Goal: Transaction & Acquisition: Book appointment/travel/reservation

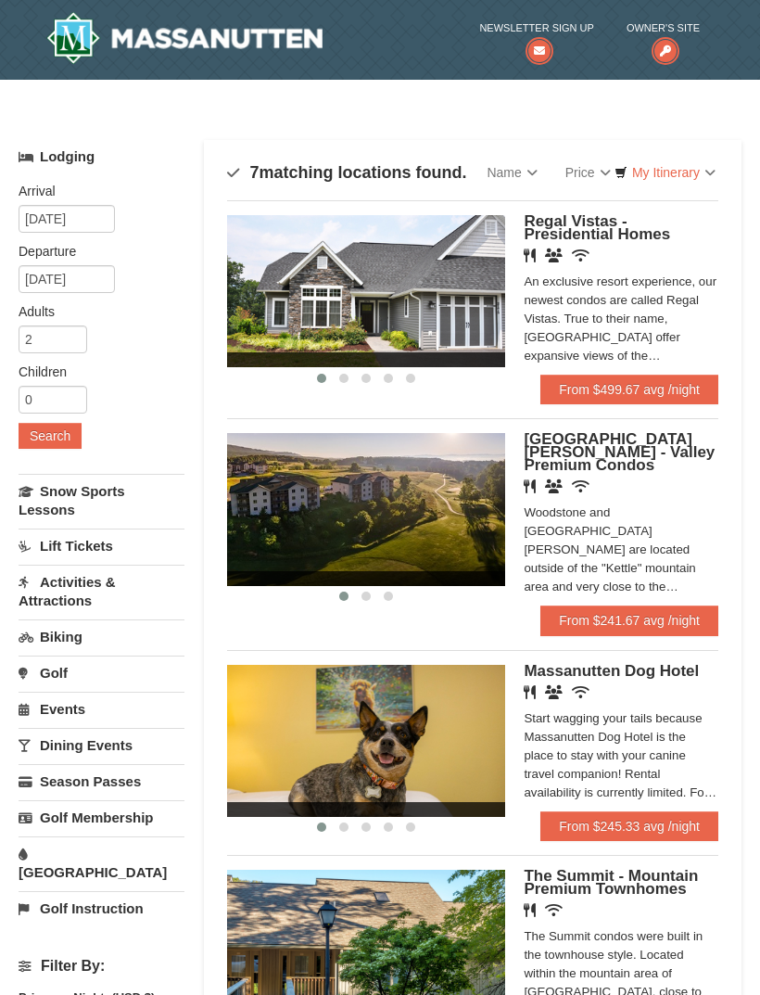
click at [584, 168] on link "Price" at bounding box center [588, 172] width 73 height 37
click at [667, 184] on div at bounding box center [380, 497] width 760 height 995
click at [678, 185] on link "My Itinerary" at bounding box center [665, 173] width 125 height 28
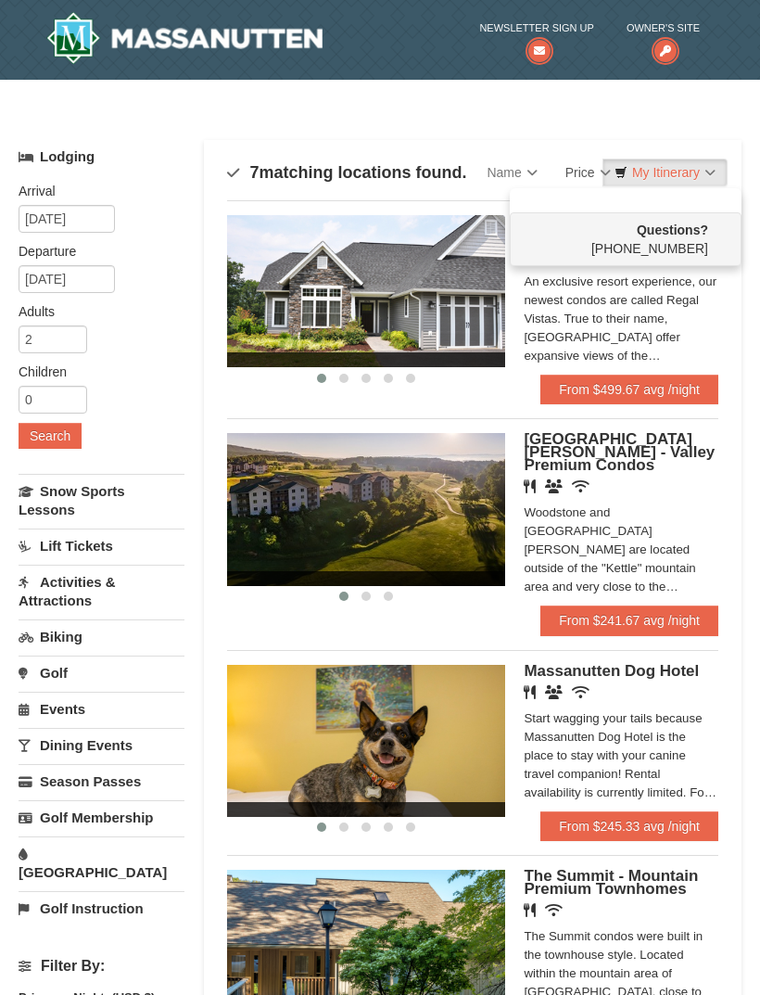
click at [586, 171] on div at bounding box center [380, 497] width 760 height 995
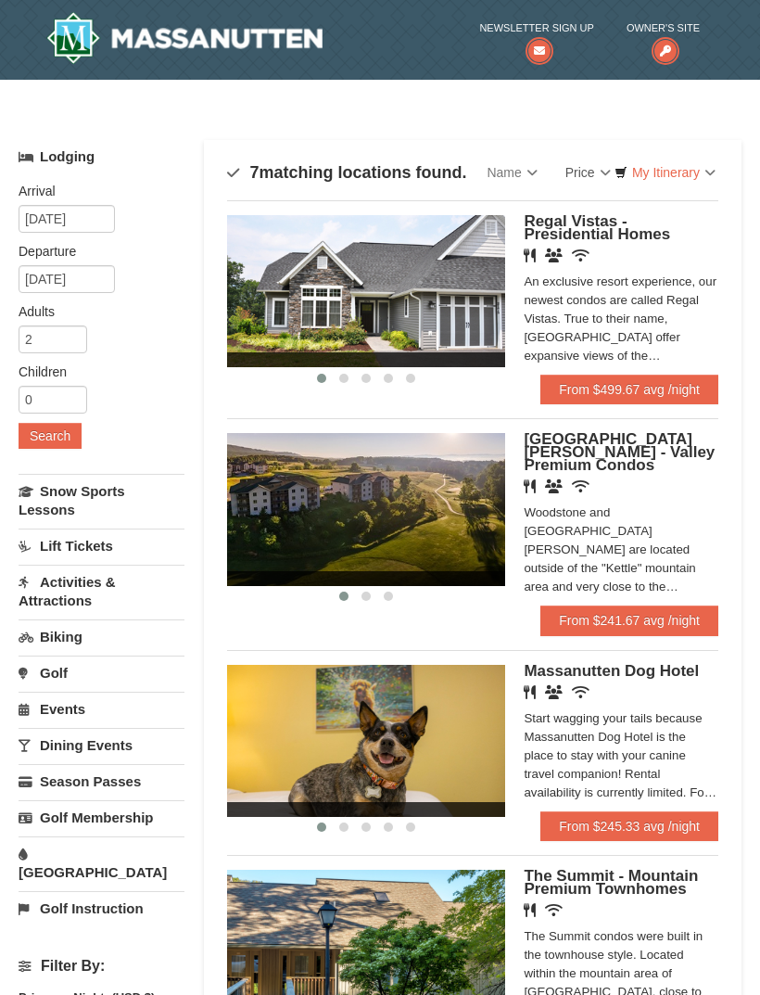
click at [523, 178] on link "Name" at bounding box center [512, 172] width 78 height 37
click at [566, 176] on div at bounding box center [380, 497] width 760 height 995
click at [584, 170] on link "Price" at bounding box center [588, 172] width 73 height 37
click at [610, 206] on link "Price (Low to High)" at bounding box center [627, 210] width 148 height 24
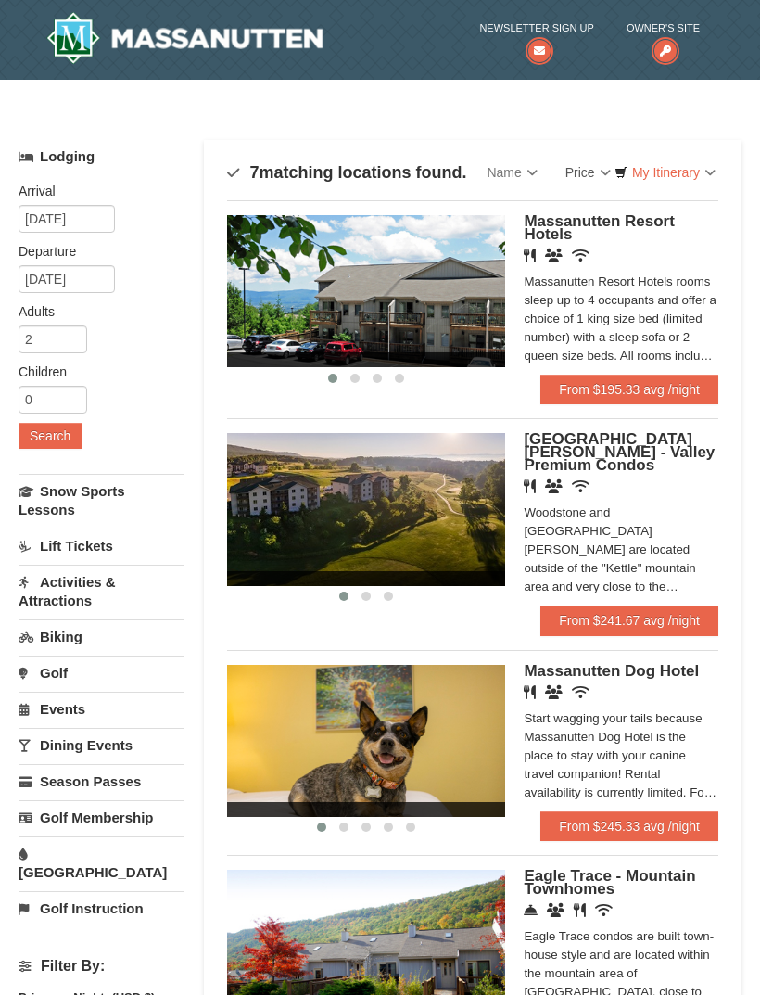
click at [474, 281] on img at bounding box center [366, 291] width 278 height 152
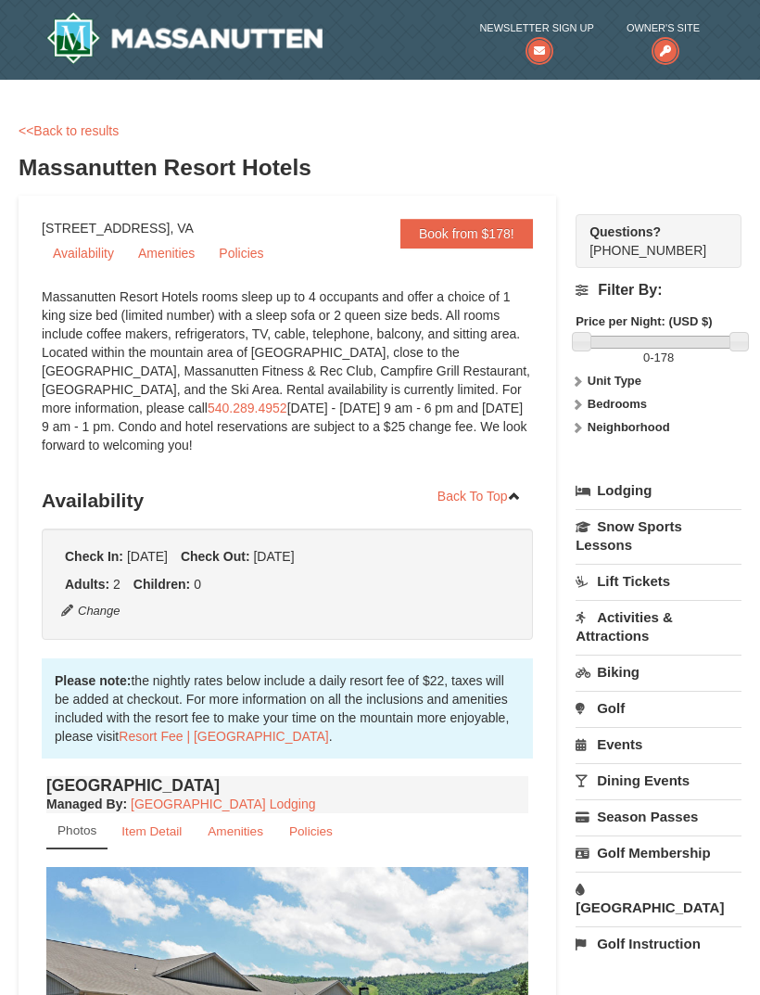
click at [90, 120] on div "× <<Back to results Massanutten Resort Hotels Book from $178! 1822 Resort Drive…" at bounding box center [380, 985] width 760 height 1775
click at [97, 128] on link "<<Back to results" at bounding box center [69, 130] width 100 height 15
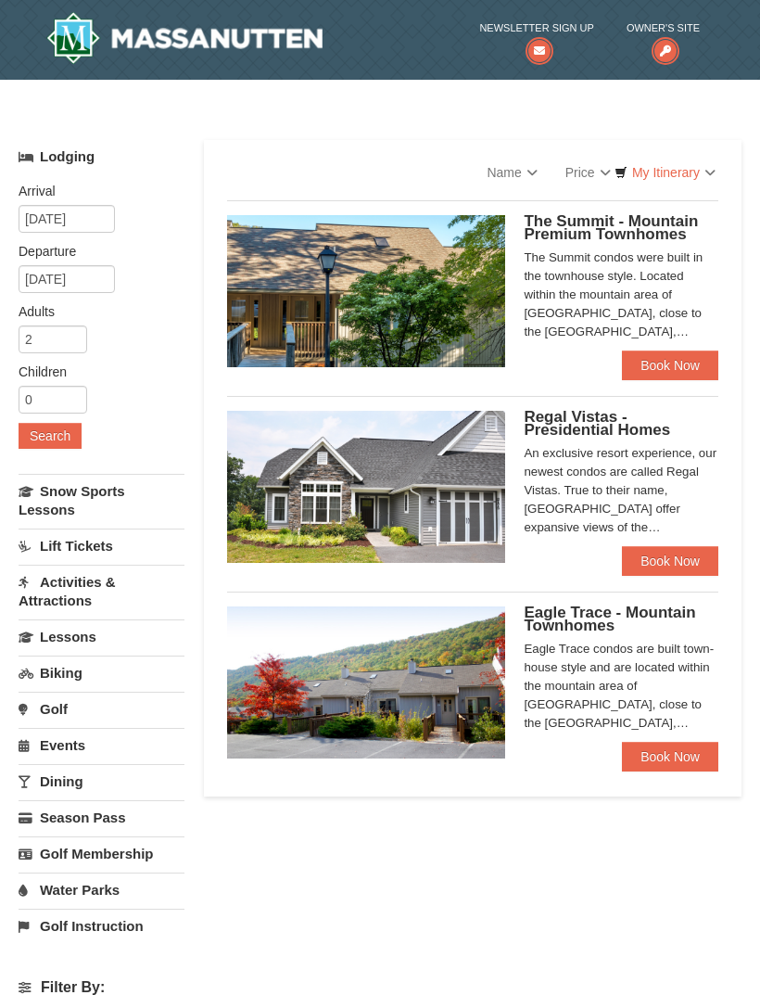
select select "9"
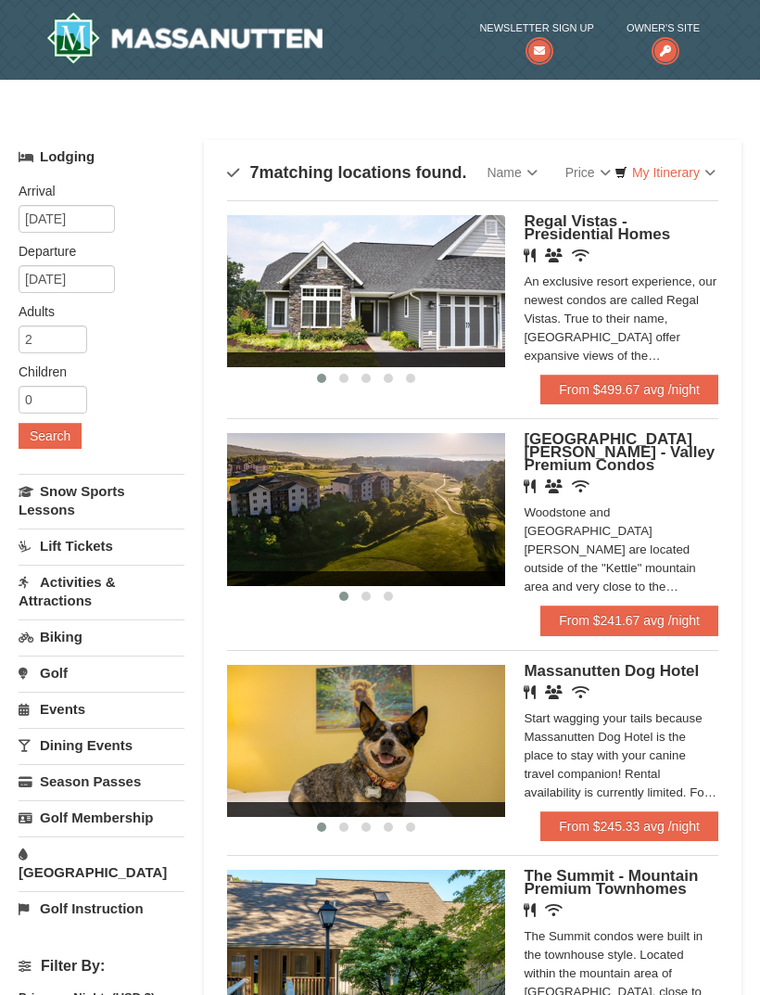
click at [517, 169] on link "Name" at bounding box center [512, 172] width 78 height 37
click at [676, 186] on div at bounding box center [380, 497] width 760 height 995
click at [594, 176] on link "Price" at bounding box center [588, 172] width 73 height 37
click at [643, 205] on link "Price (Low to High)" at bounding box center [627, 210] width 148 height 24
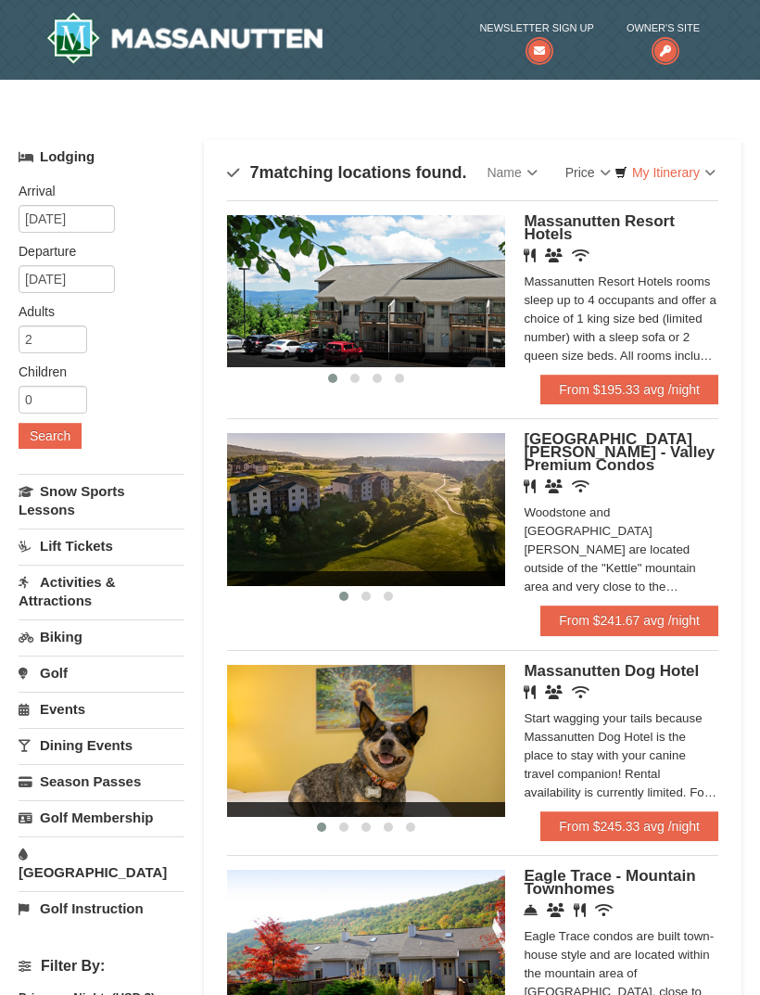
click at [478, 487] on img at bounding box center [366, 509] width 278 height 152
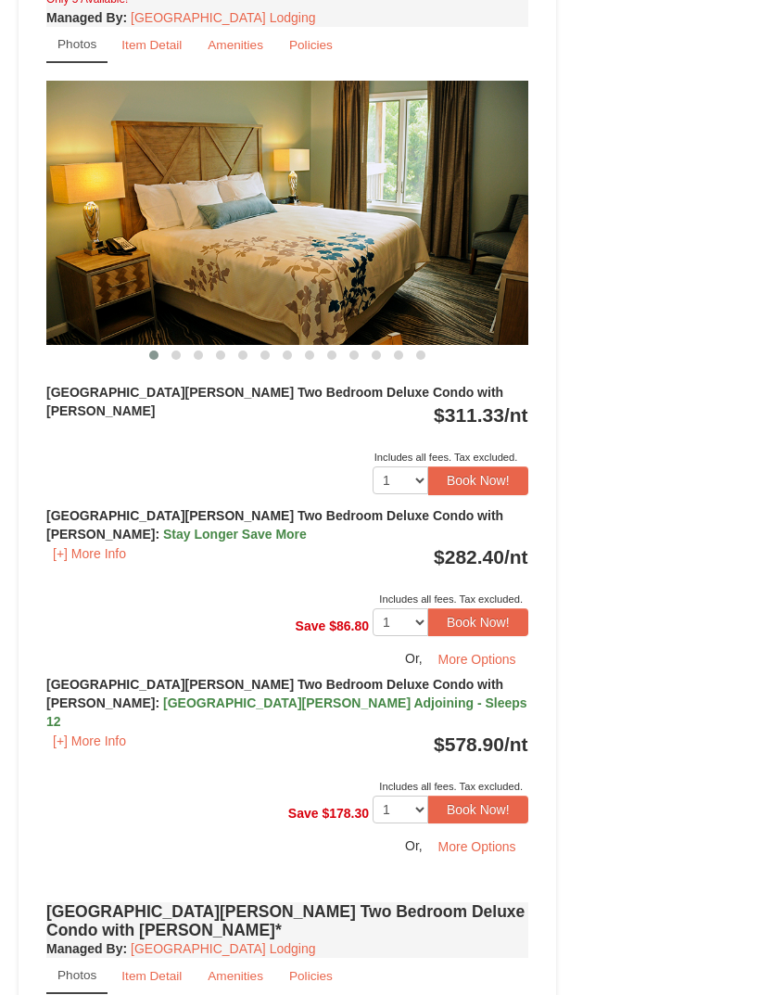
scroll to position [2580, 0]
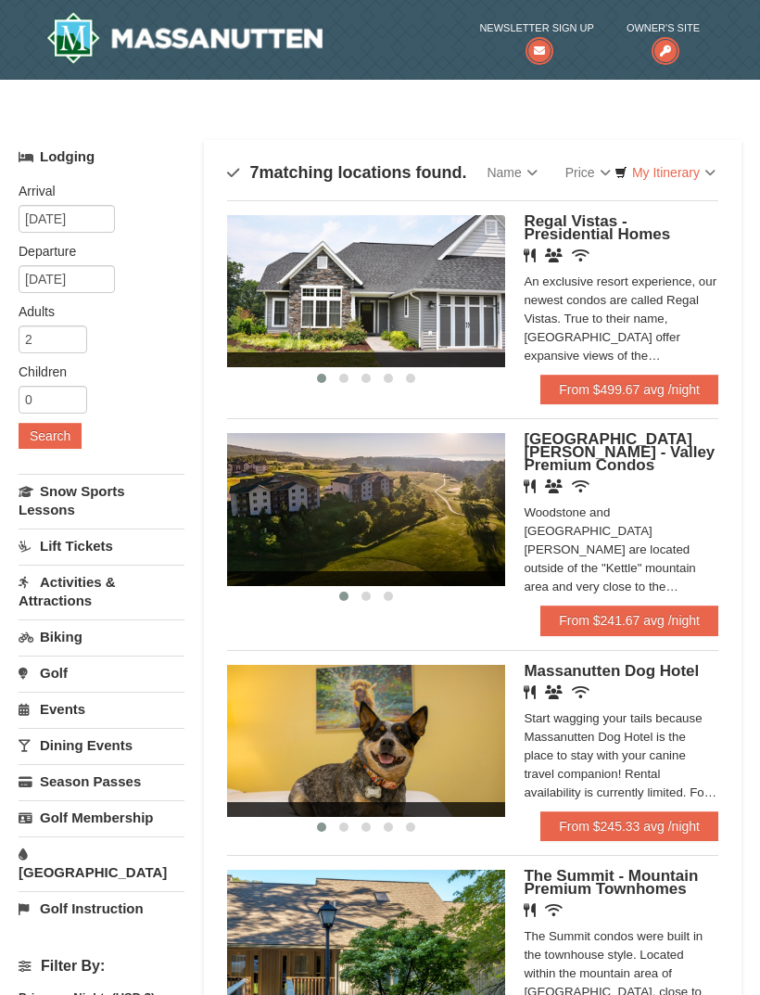
click at [589, 166] on link "Price" at bounding box center [588, 172] width 73 height 37
click at [630, 192] on div at bounding box center [380, 497] width 760 height 995
click at [589, 166] on link "Price" at bounding box center [588, 172] width 73 height 37
click at [630, 203] on link "Price (Low to High)" at bounding box center [627, 210] width 148 height 24
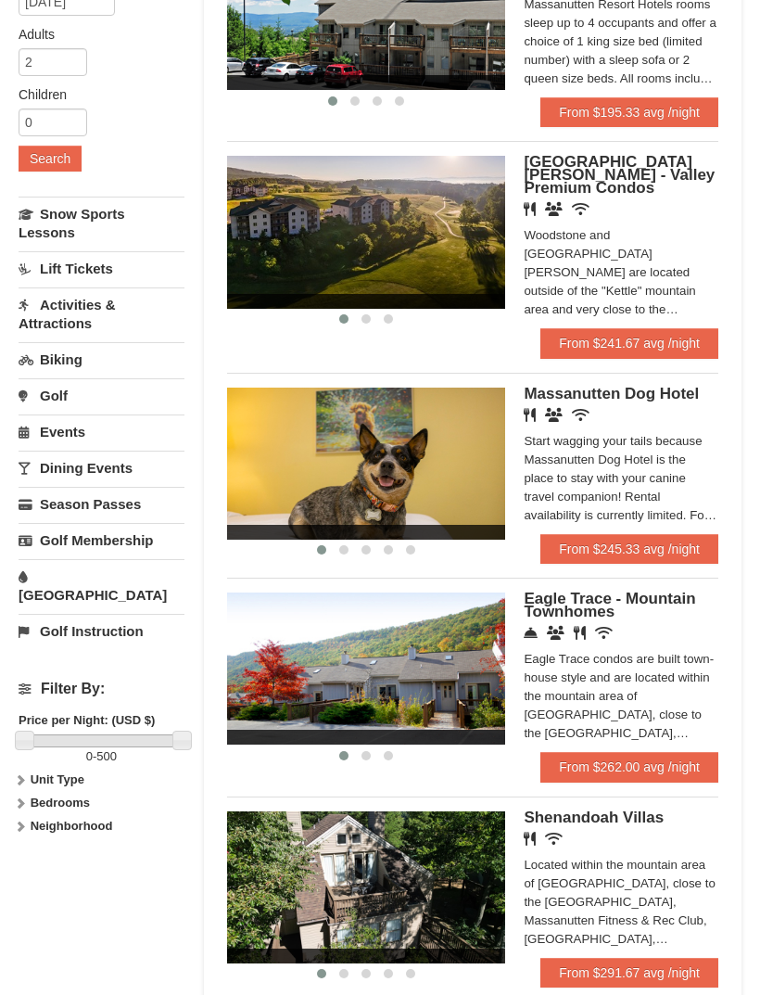
scroll to position [278, 0]
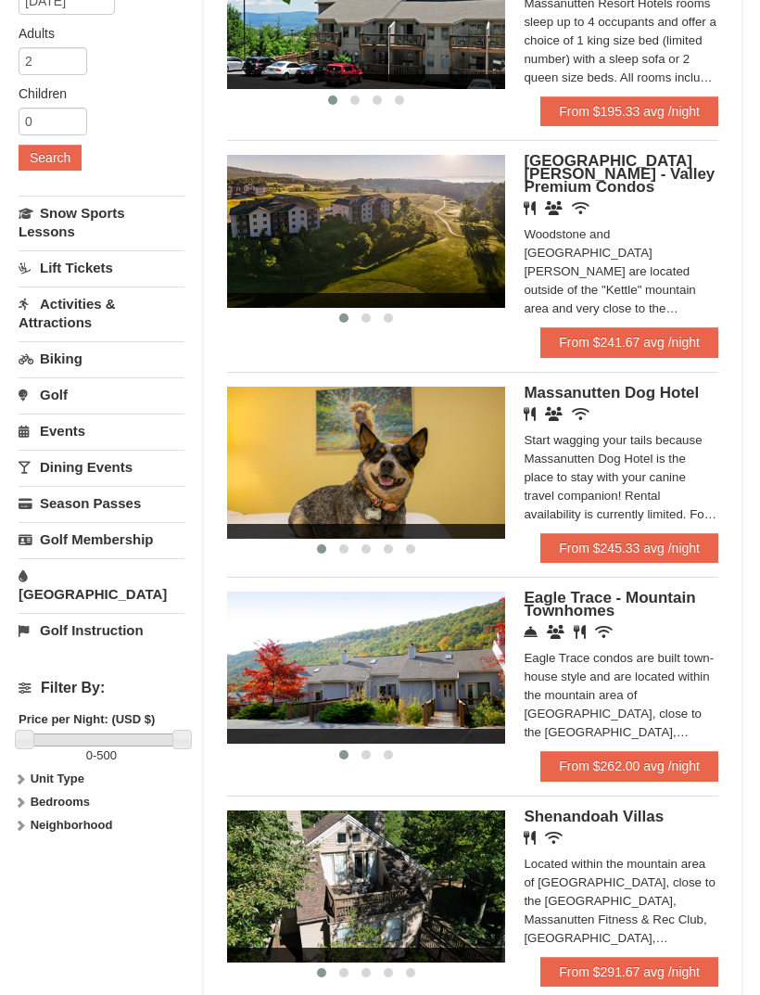
click at [447, 629] on img at bounding box center [366, 668] width 278 height 152
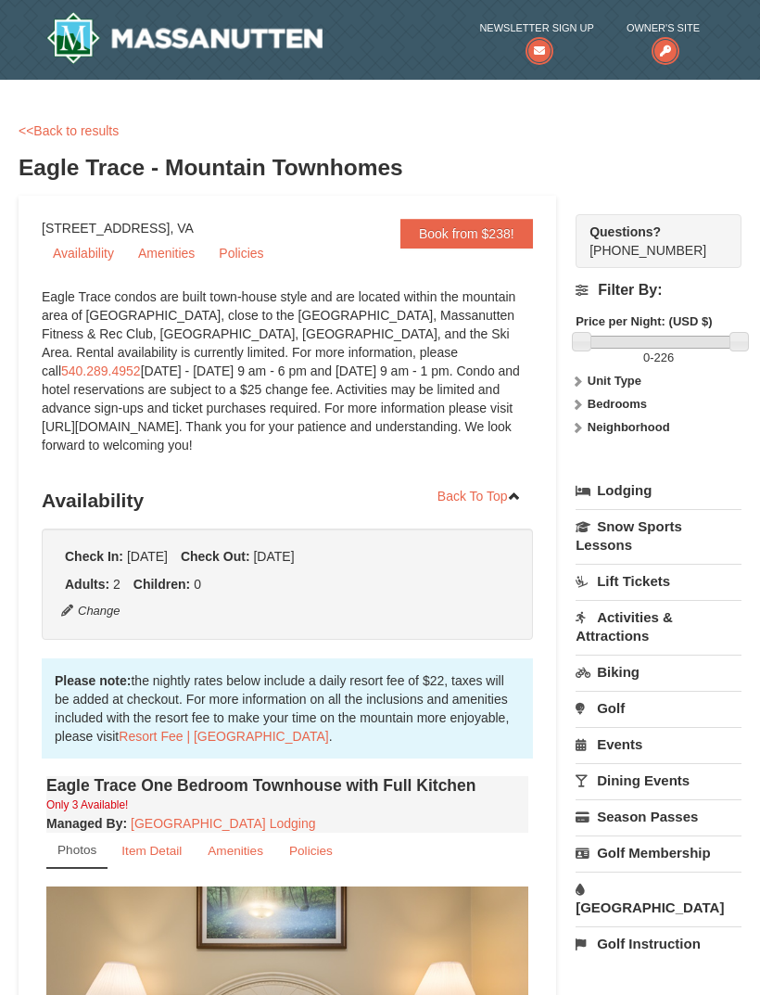
click at [94, 125] on link "<<Back to results" at bounding box center [69, 130] width 100 height 15
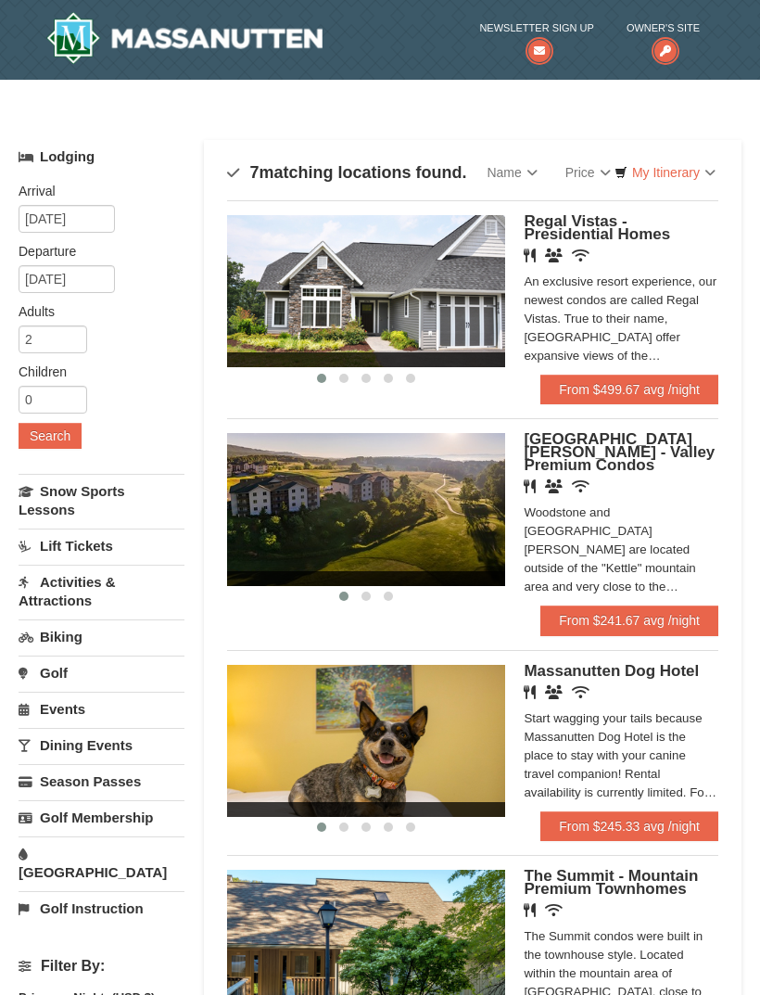
click at [605, 662] on span "Massanutten Dog Hotel" at bounding box center [611, 671] width 175 height 18
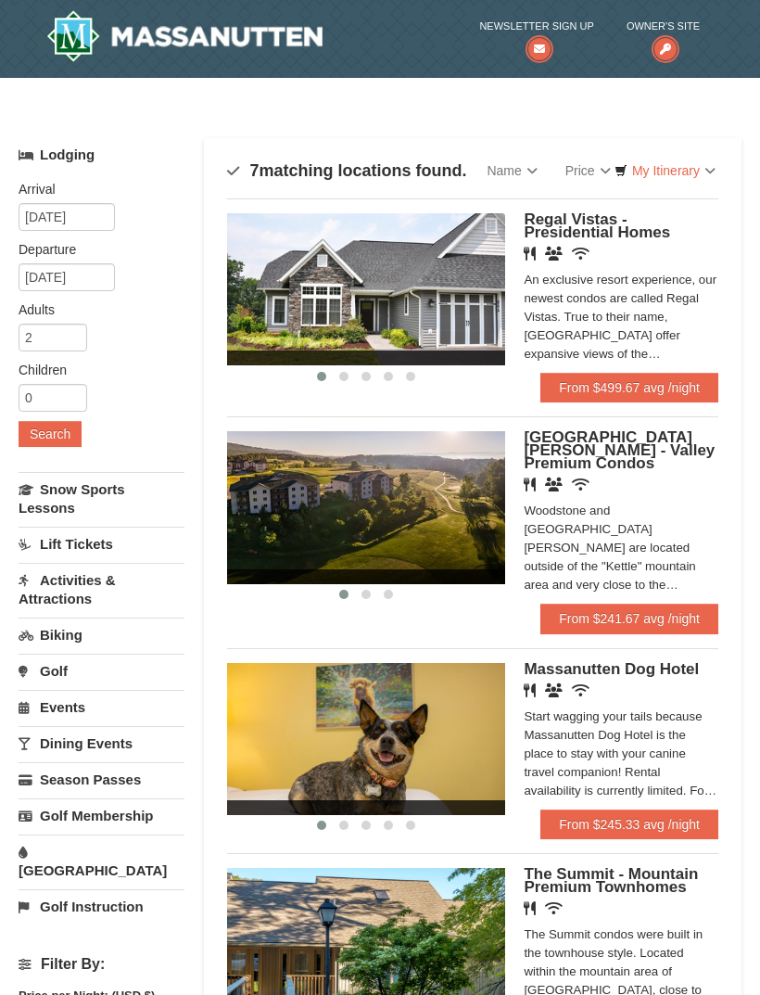
scroll to position [1, 0]
click at [661, 455] on span "Woodstone Meadows - Valley Premium Condos" at bounding box center [619, 451] width 191 height 44
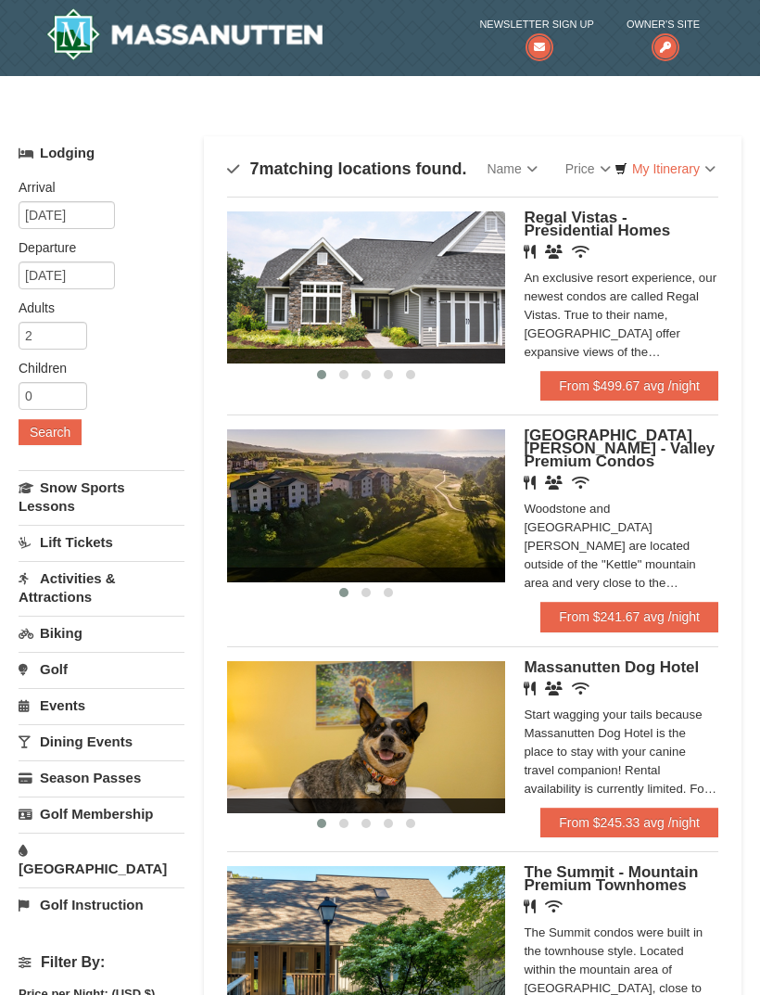
scroll to position [0, 0]
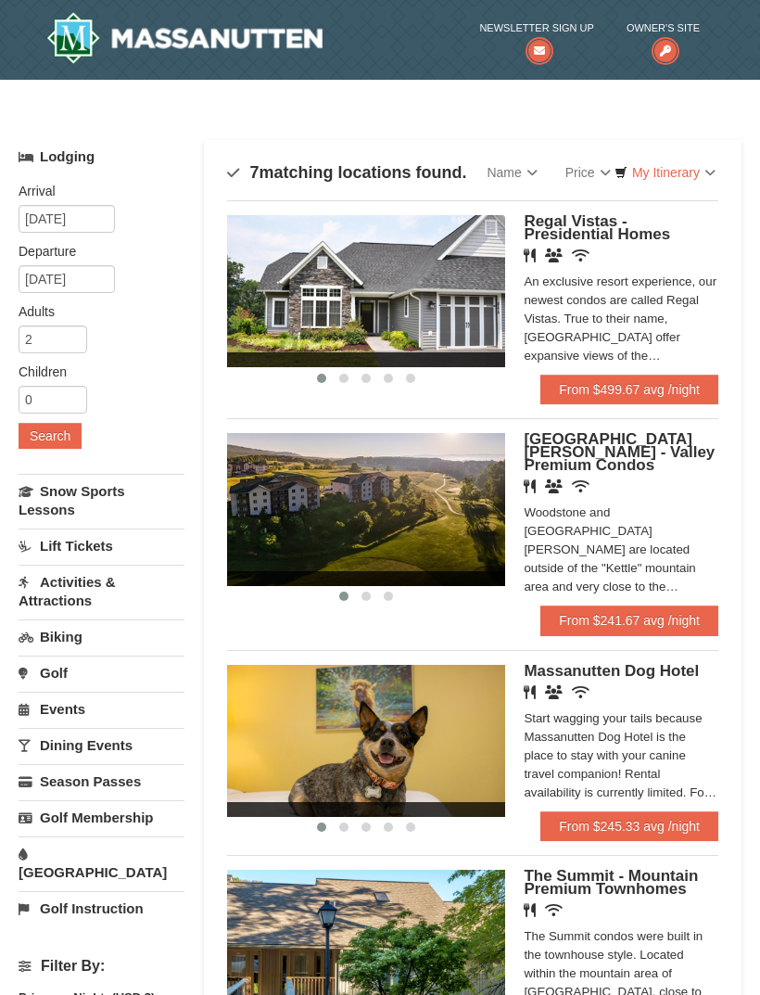
click at [597, 169] on link "Price" at bounding box center [588, 172] width 73 height 37
click at [626, 210] on link "Price (Low to High)" at bounding box center [627, 210] width 148 height 24
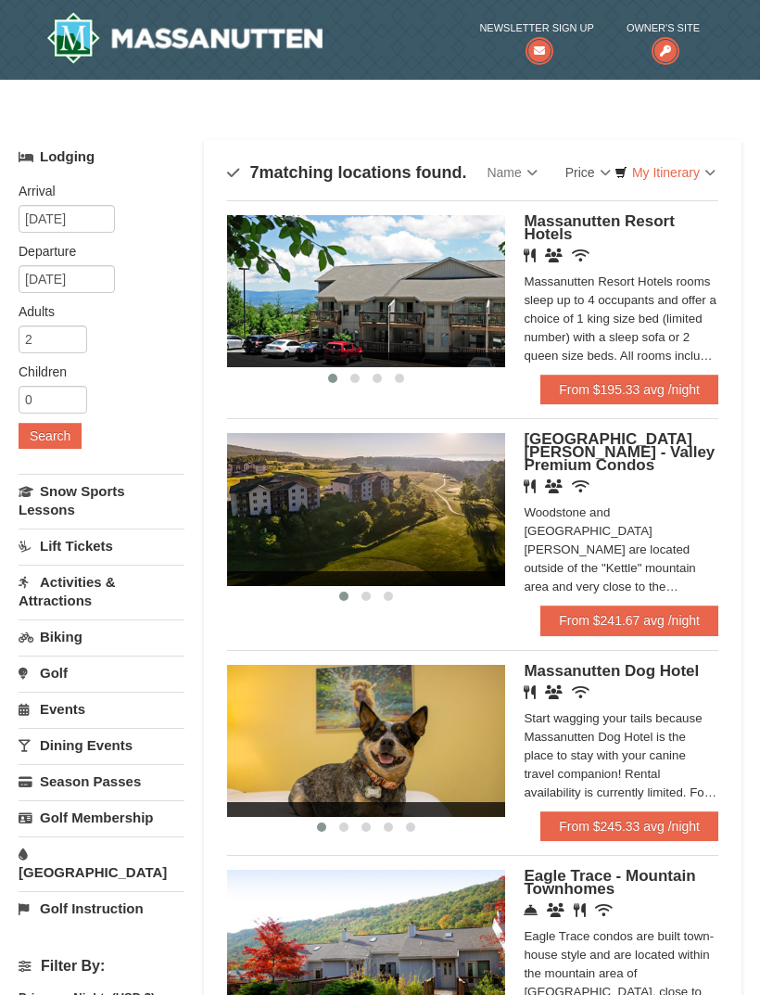
click at [640, 229] on span "Massanutten Resort Hotels" at bounding box center [599, 227] width 150 height 31
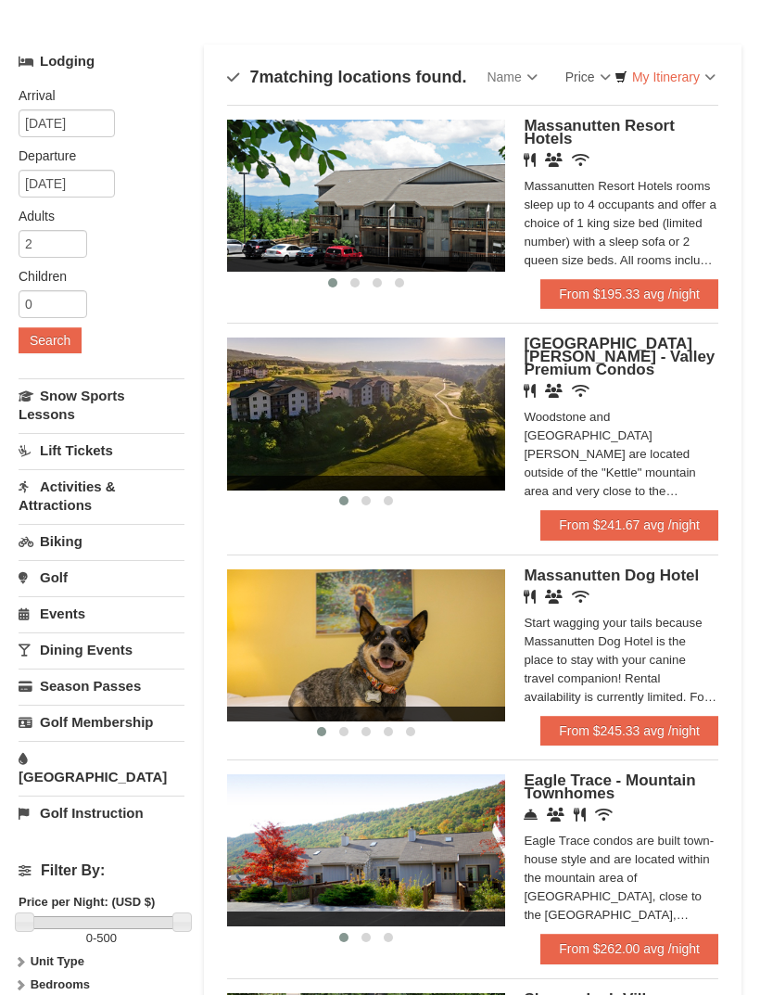
scroll to position [95, 0]
click at [444, 414] on img at bounding box center [366, 414] width 278 height 152
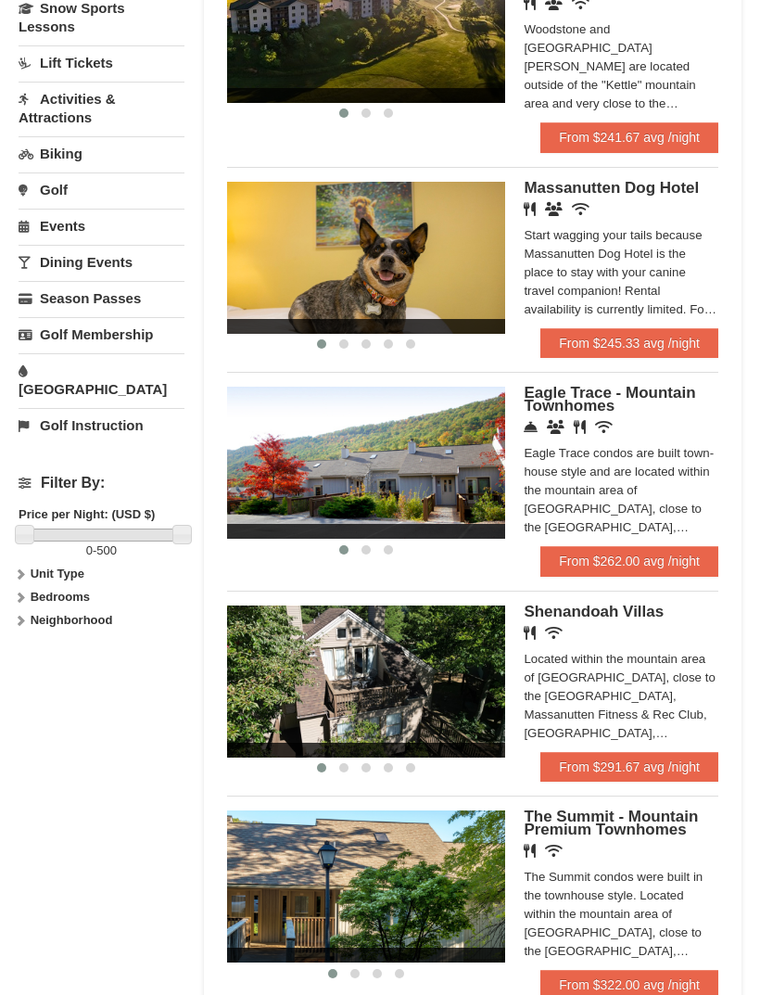
scroll to position [482, 0]
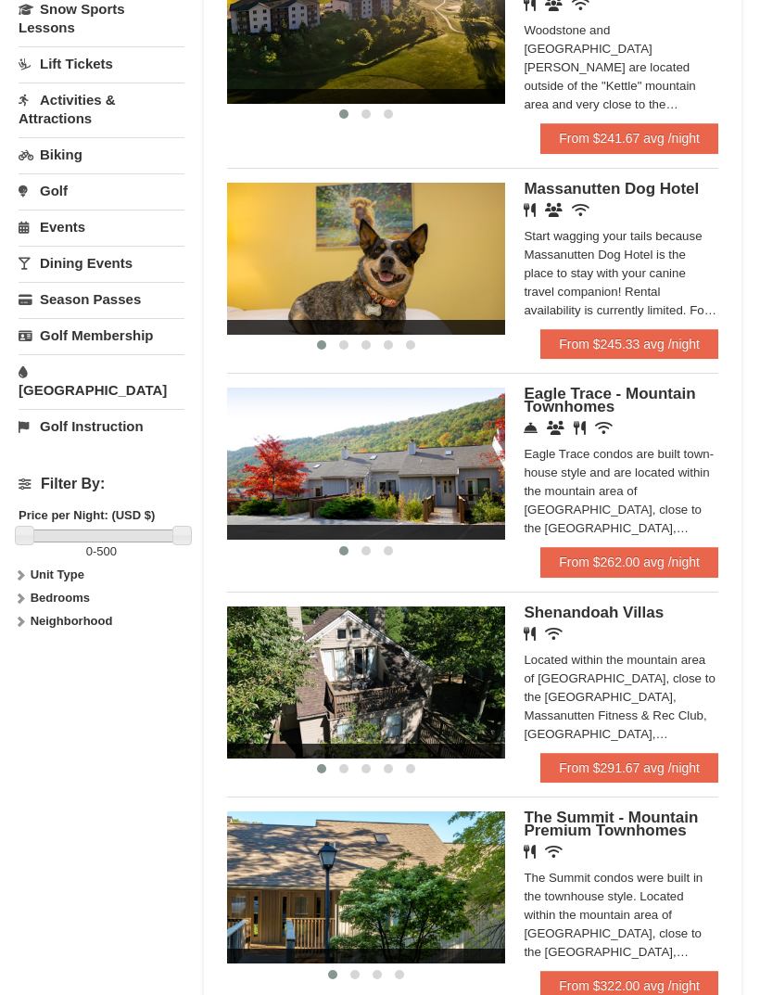
click at [597, 397] on span "Eagle Trace - Mountain Townhomes" at bounding box center [610, 400] width 172 height 31
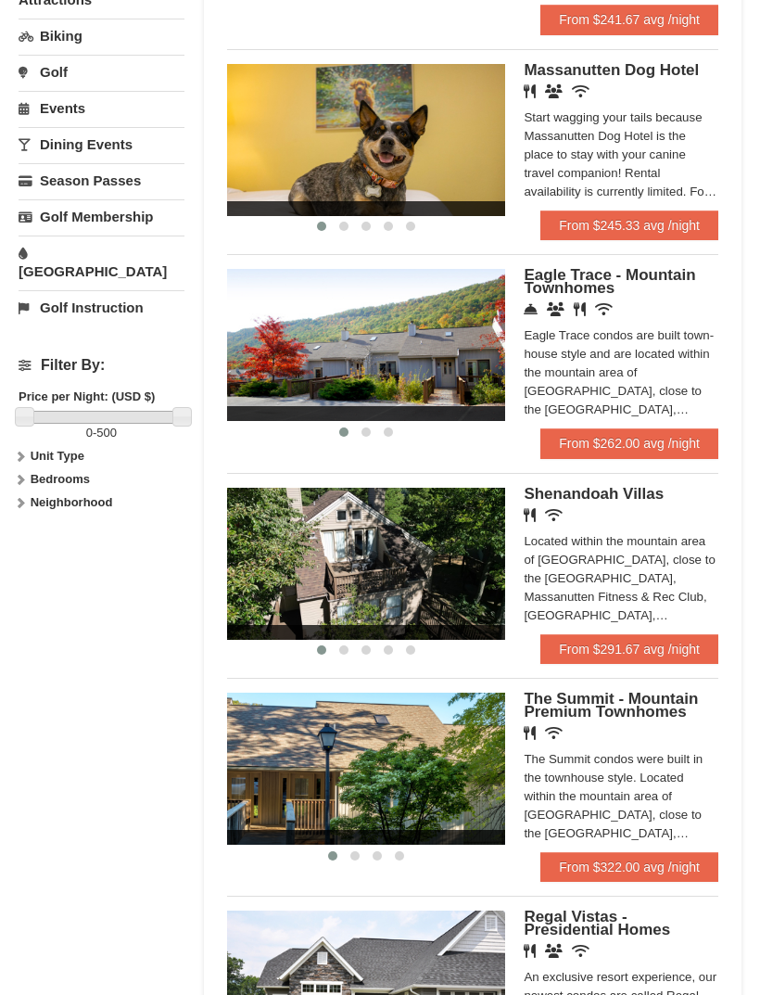
scroll to position [602, 0]
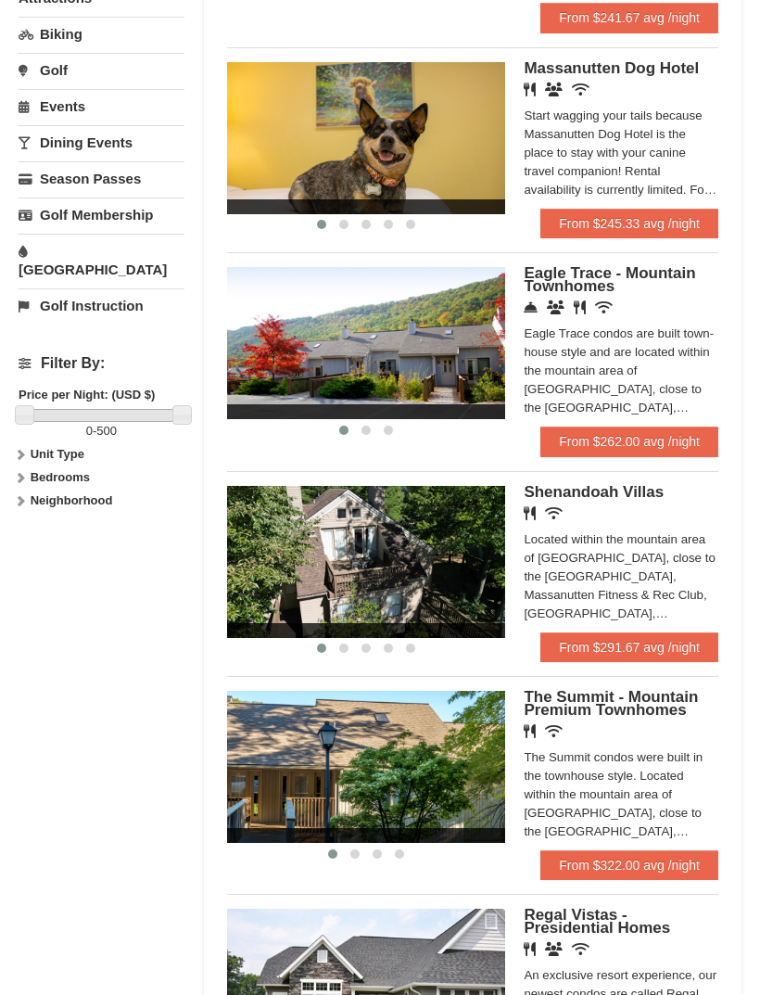
click at [581, 487] on span "Shenandoah Villas" at bounding box center [594, 493] width 140 height 18
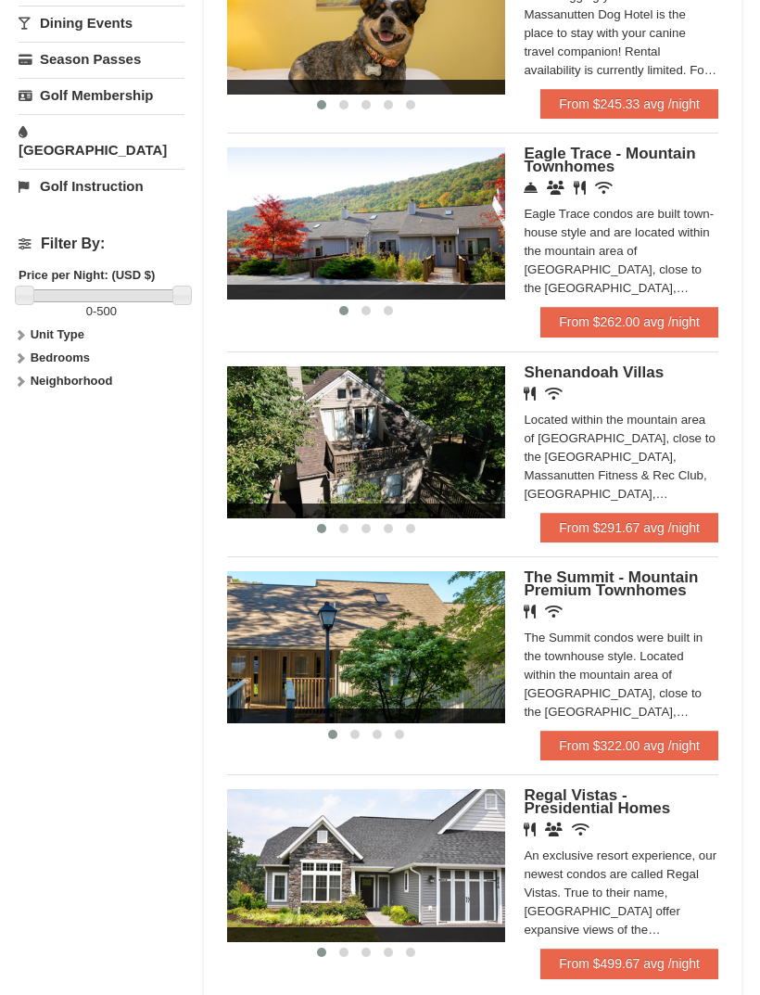
scroll to position [726, 0]
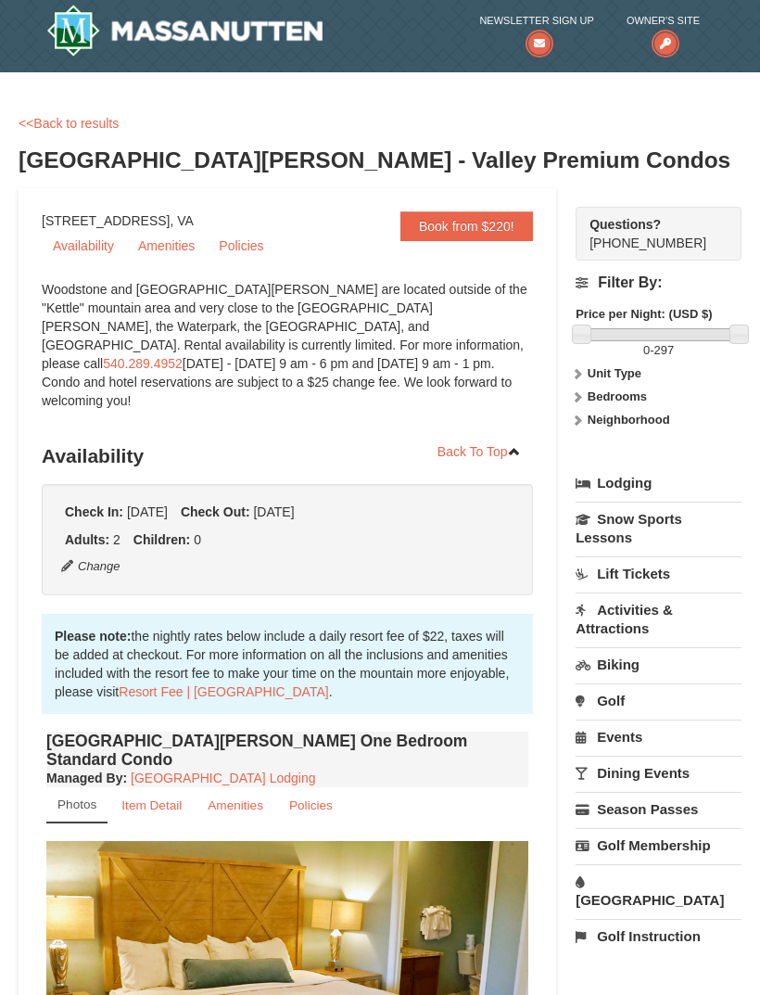
scroll to position [14, 0]
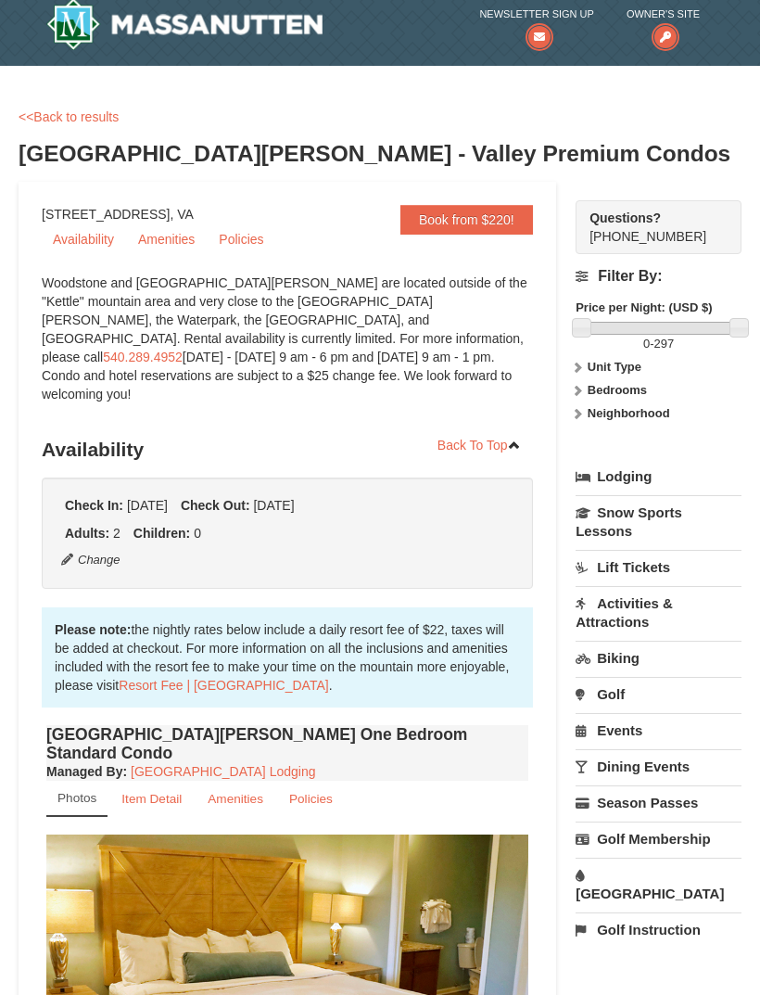
click at [88, 122] on link "<<Back to results" at bounding box center [69, 116] width 100 height 15
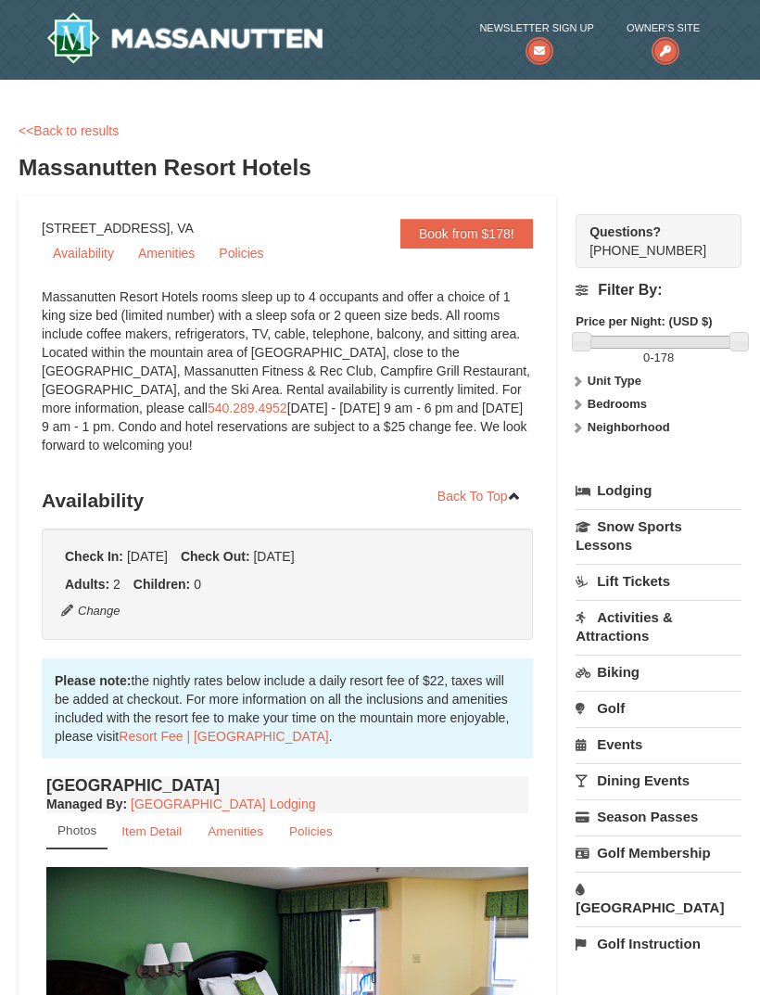
click at [93, 130] on link "<<Back to results" at bounding box center [69, 130] width 100 height 15
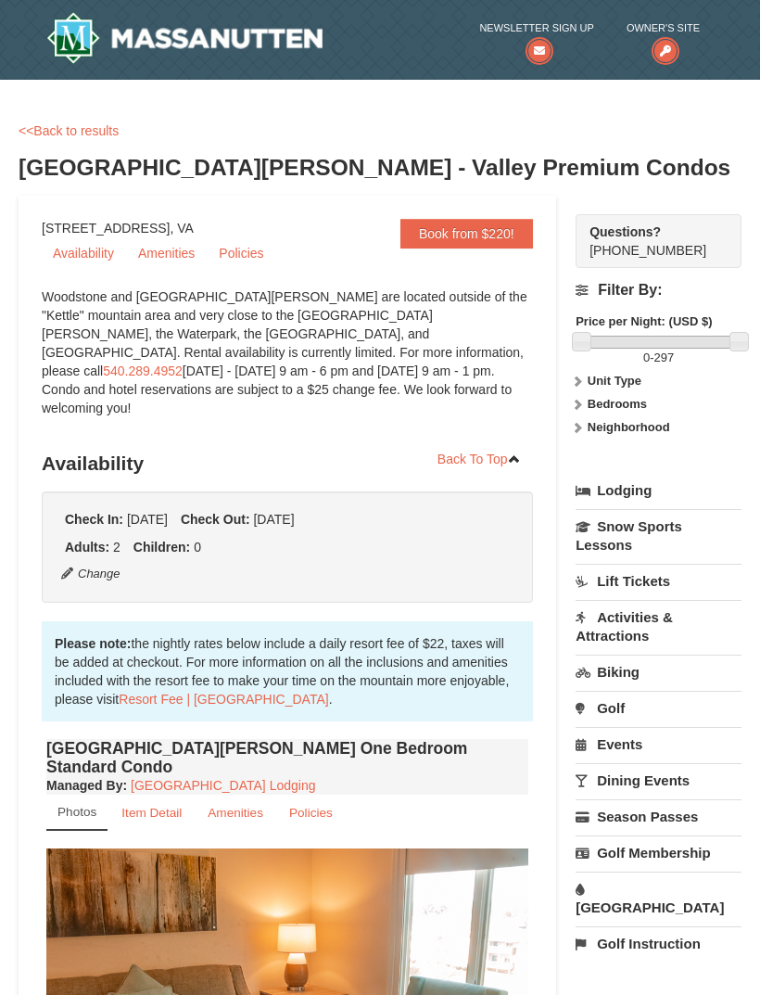
click at [90, 124] on link "<<Back to results" at bounding box center [69, 130] width 100 height 15
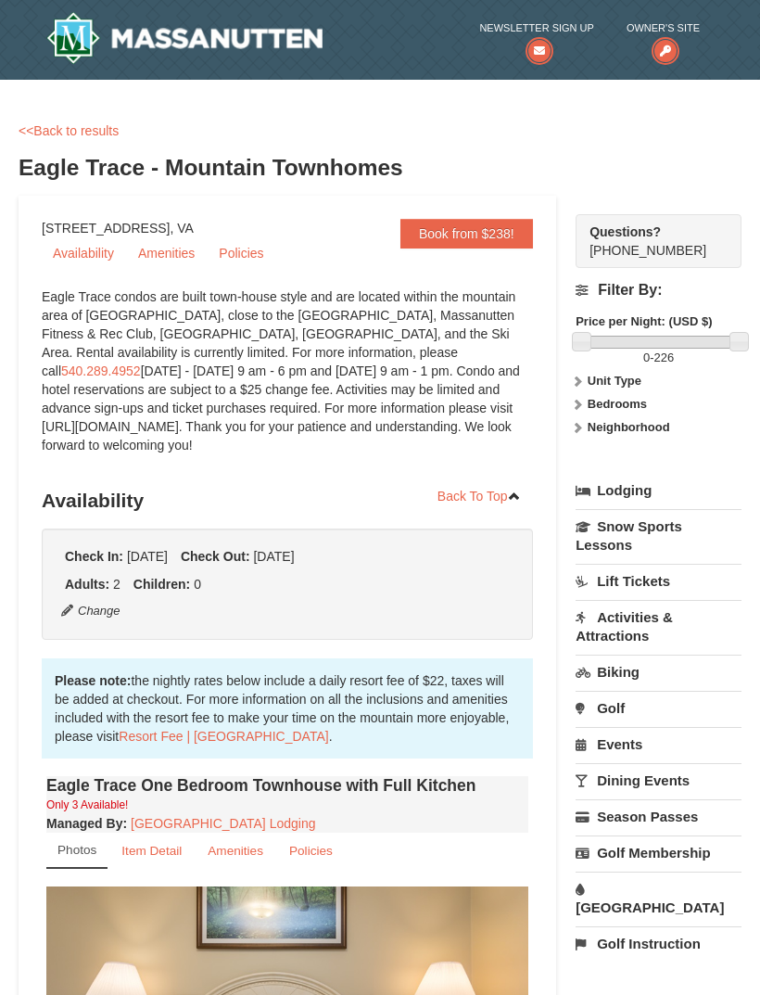
click at [93, 128] on link "<<Back to results" at bounding box center [69, 130] width 100 height 15
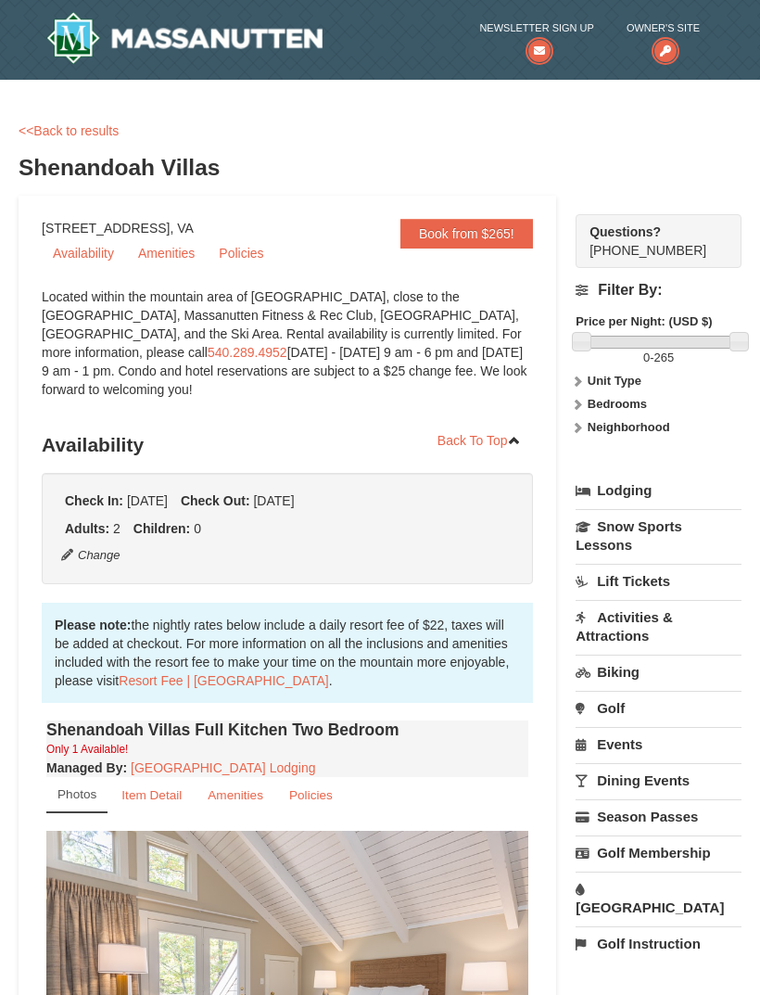
click at [100, 135] on link "<<Back to results" at bounding box center [69, 130] width 100 height 15
